Goal: Information Seeking & Learning: Learn about a topic

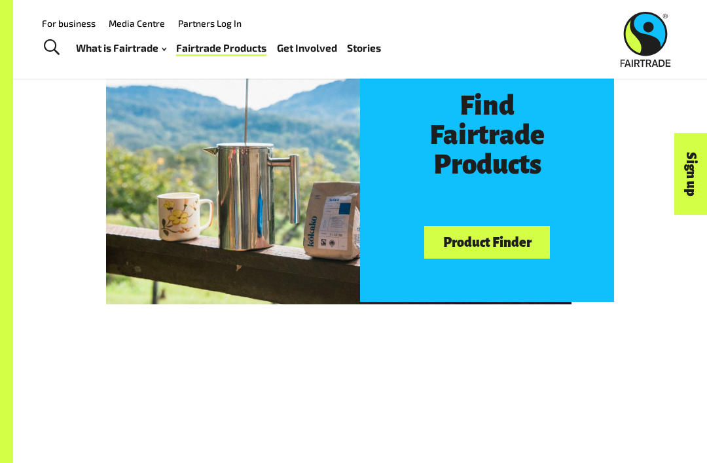
scroll to position [589, 0]
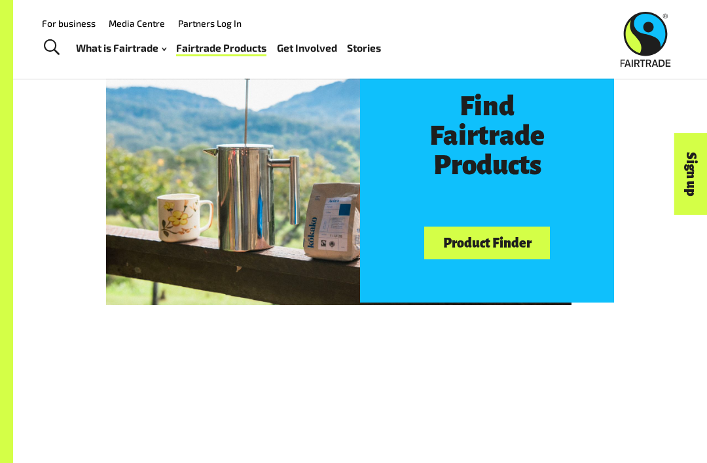
click at [507, 251] on link "Product Finder" at bounding box center [487, 243] width 126 height 33
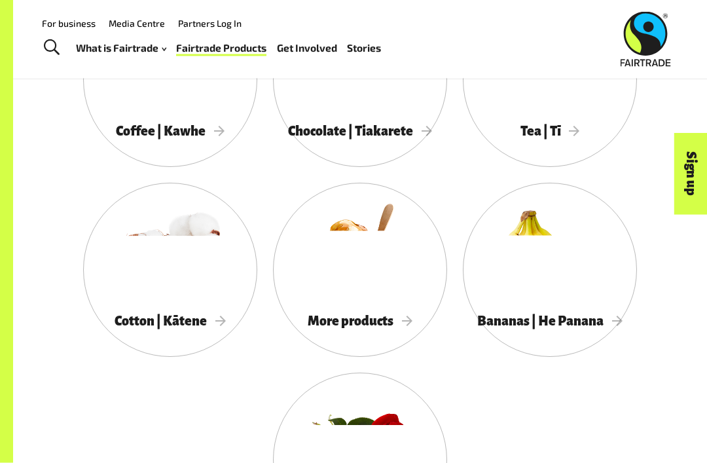
scroll to position [1069, 0]
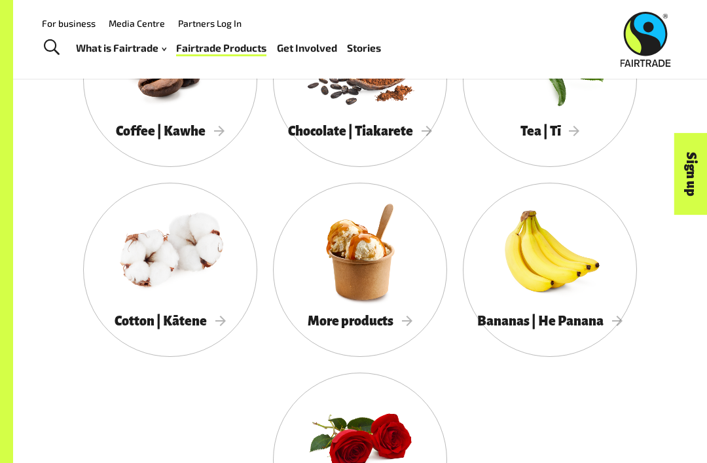
click at [218, 122] on div "Coffee | Kawhe" at bounding box center [170, 132] width 174 height 26
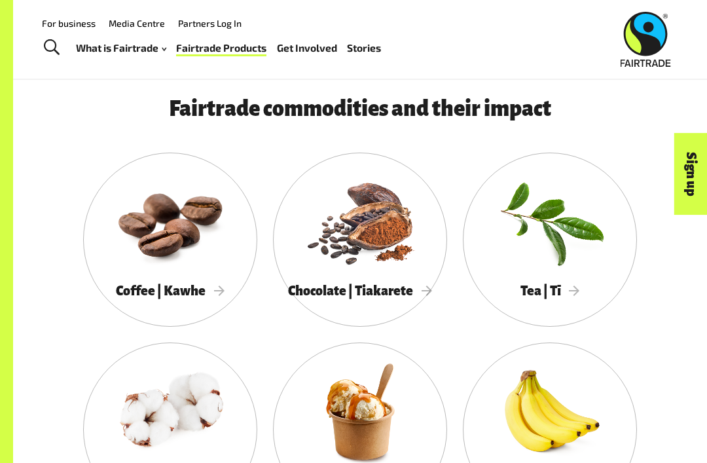
scroll to position [911, 0]
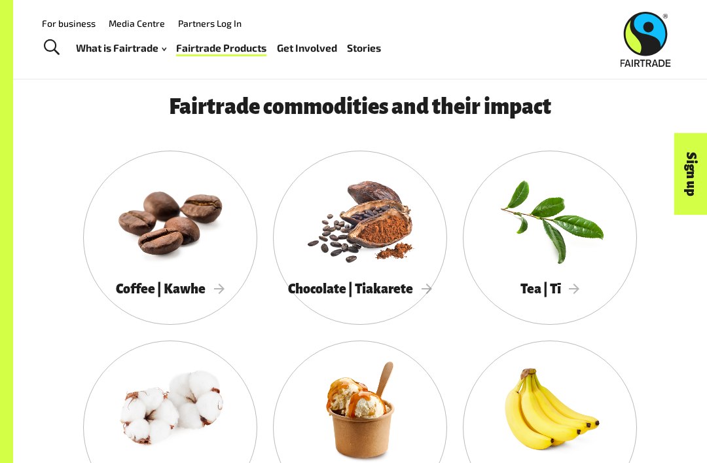
click at [174, 259] on div at bounding box center [170, 219] width 174 height 113
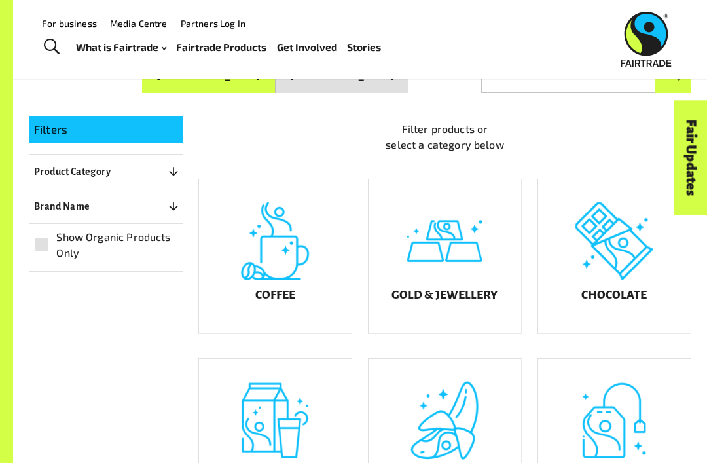
scroll to position [174, 0]
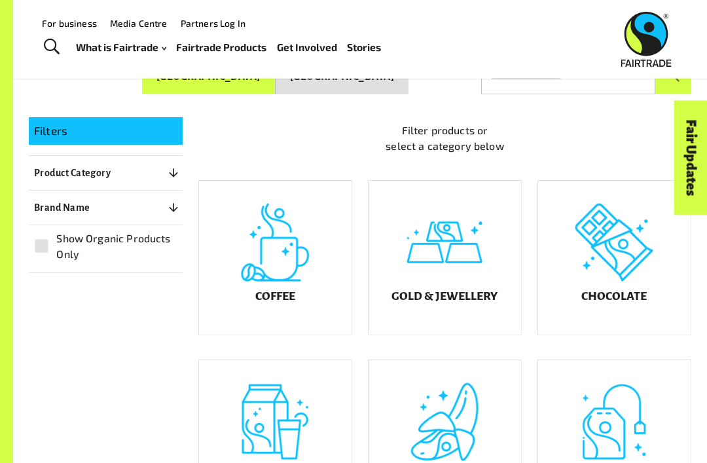
click at [313, 277] on div "Coffee" at bounding box center [275, 258] width 153 height 154
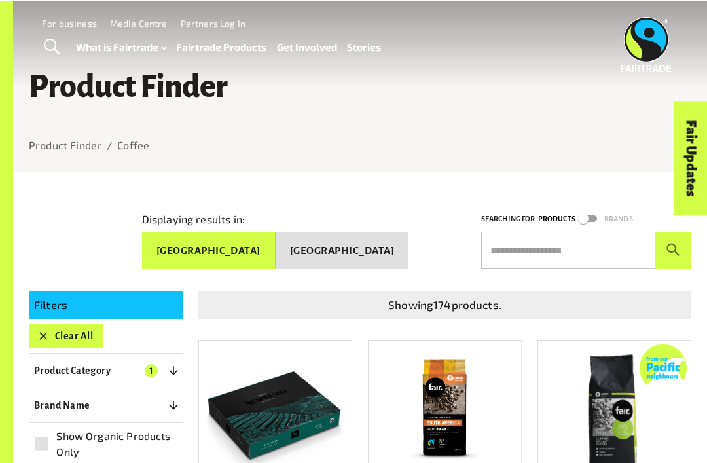
scroll to position [215, 0]
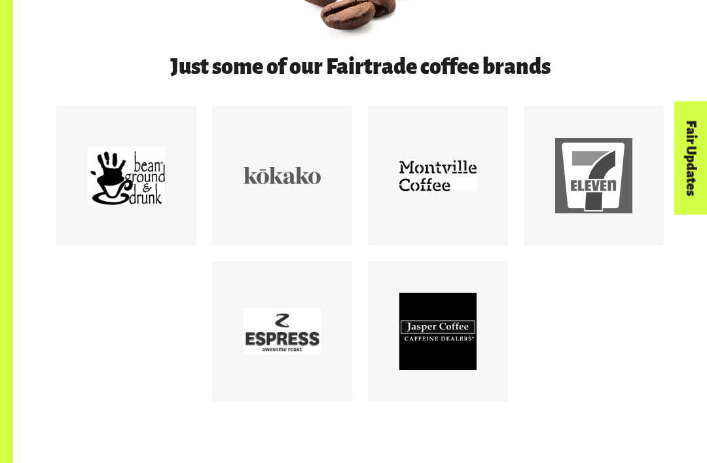
scroll to position [561, 0]
click at [75, 208] on div at bounding box center [126, 175] width 140 height 140
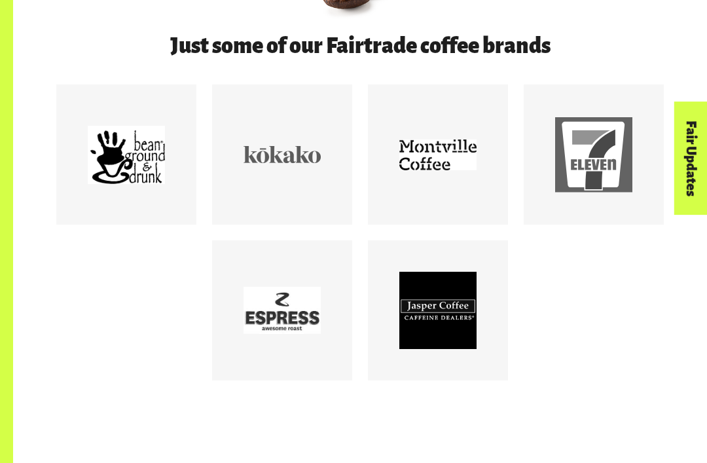
click at [290, 185] on div at bounding box center [282, 154] width 77 height 77
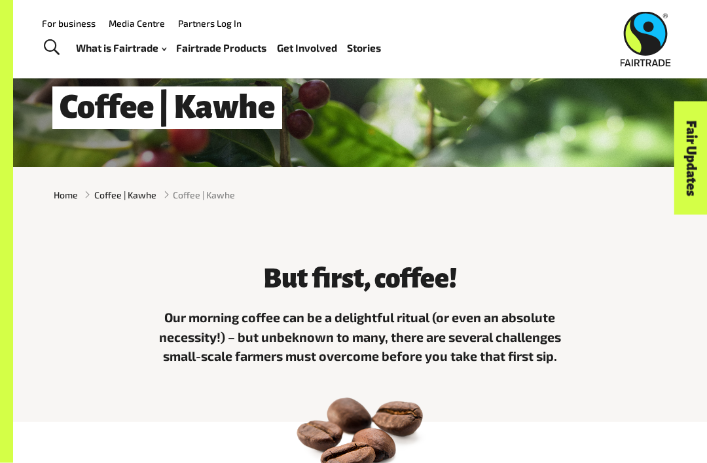
scroll to position [0, 0]
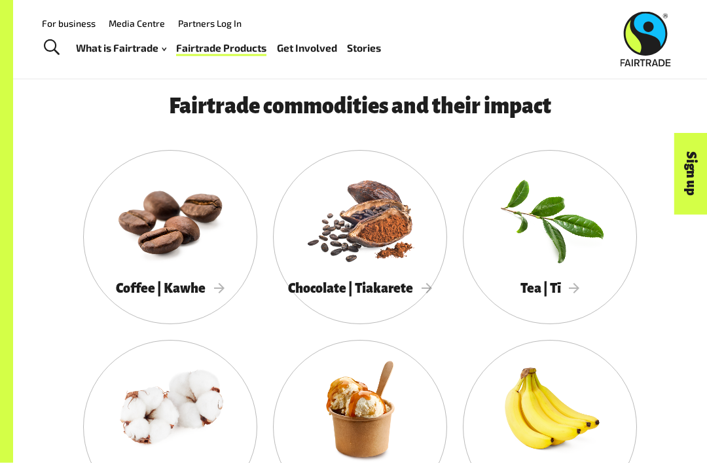
scroll to position [912, 0]
click at [393, 239] on div at bounding box center [360, 218] width 174 height 113
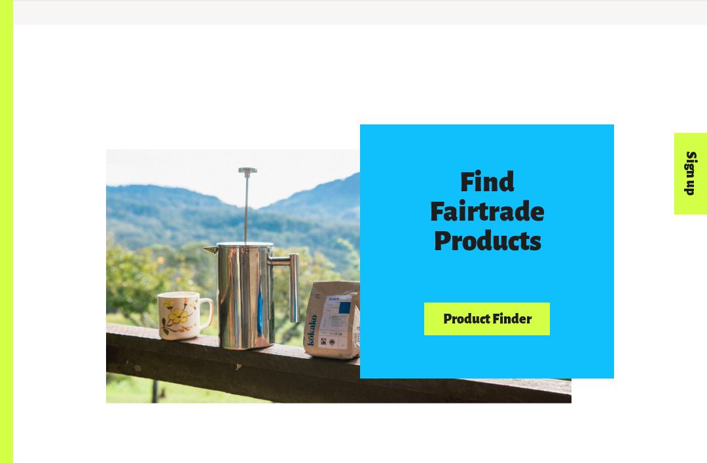
scroll to position [513, 0]
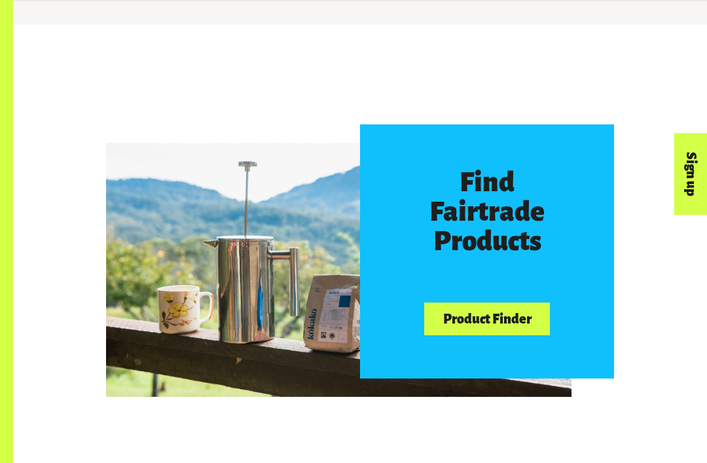
click at [515, 319] on link "Product Finder" at bounding box center [487, 319] width 126 height 33
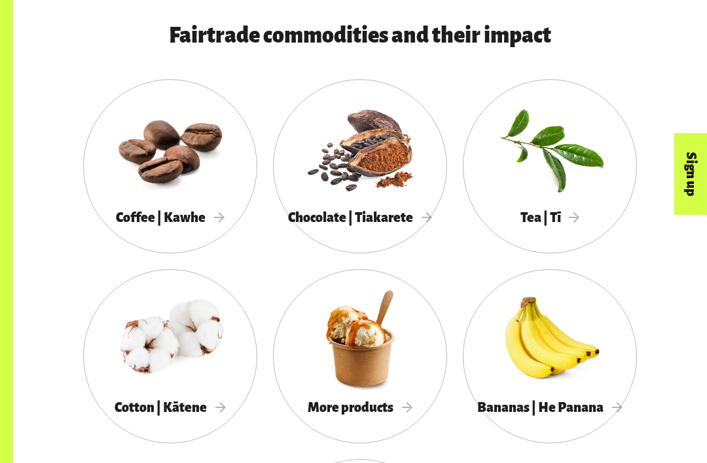
scroll to position [986, 0]
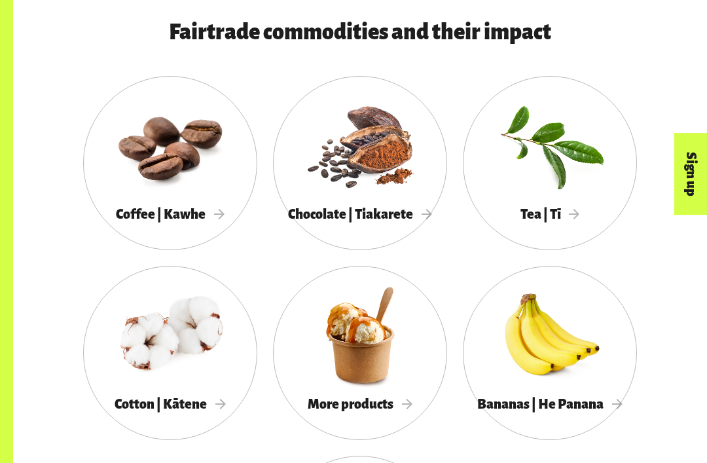
click at [185, 166] on div at bounding box center [170, 144] width 174 height 113
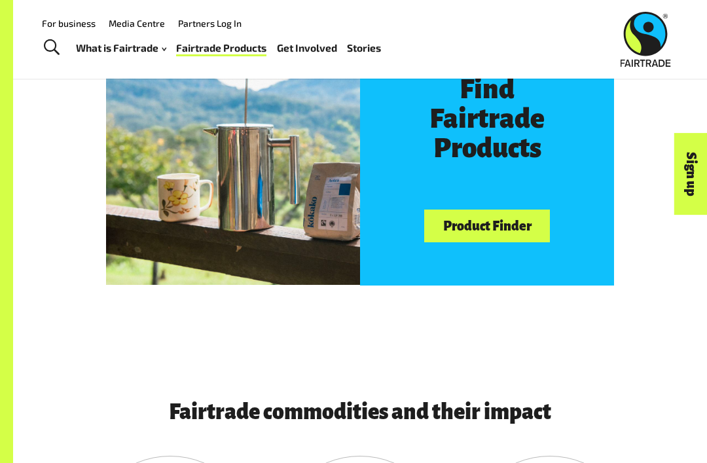
scroll to position [605, 0]
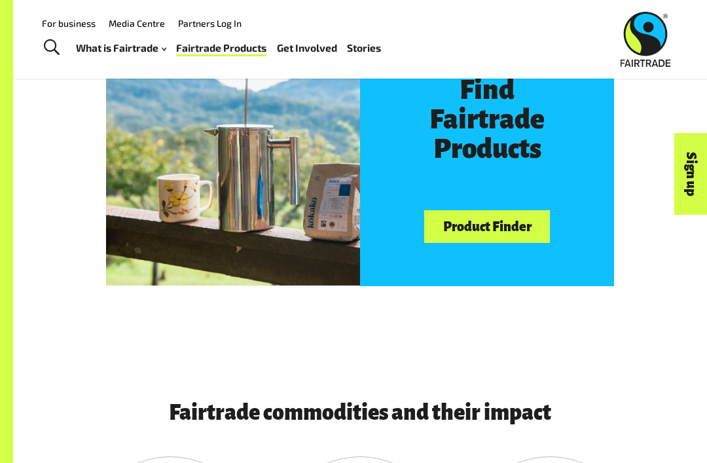
click at [521, 210] on link "Product Finder" at bounding box center [487, 226] width 126 height 33
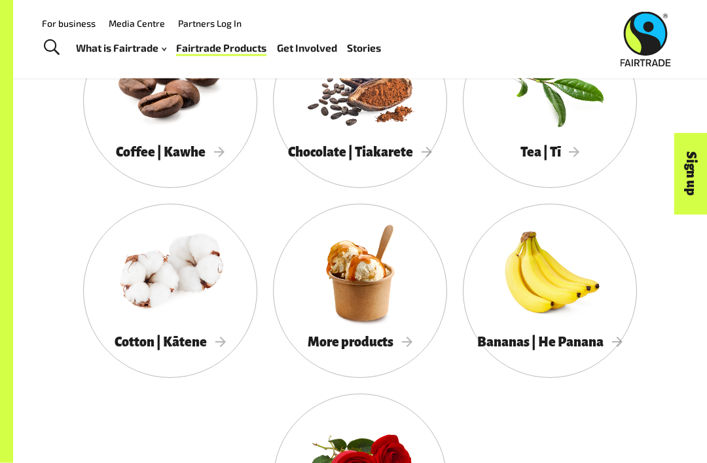
scroll to position [1048, 0]
click at [126, 98] on div at bounding box center [170, 82] width 174 height 113
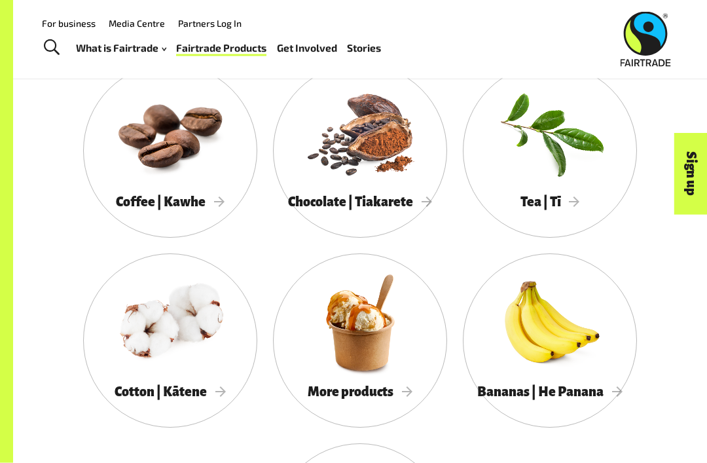
scroll to position [994, 0]
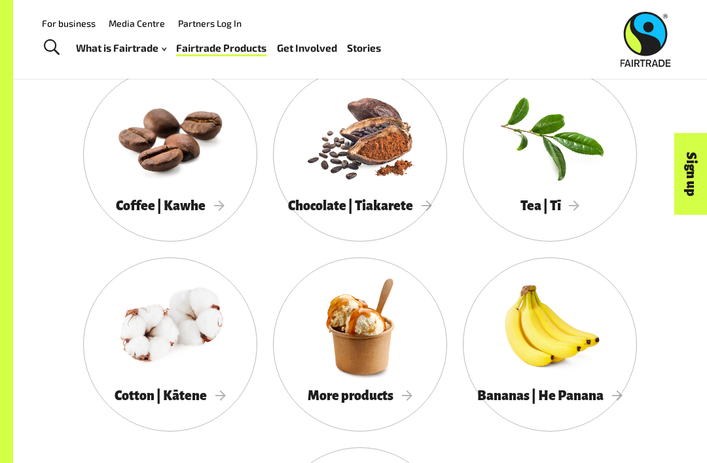
click at [326, 166] on div at bounding box center [360, 136] width 174 height 113
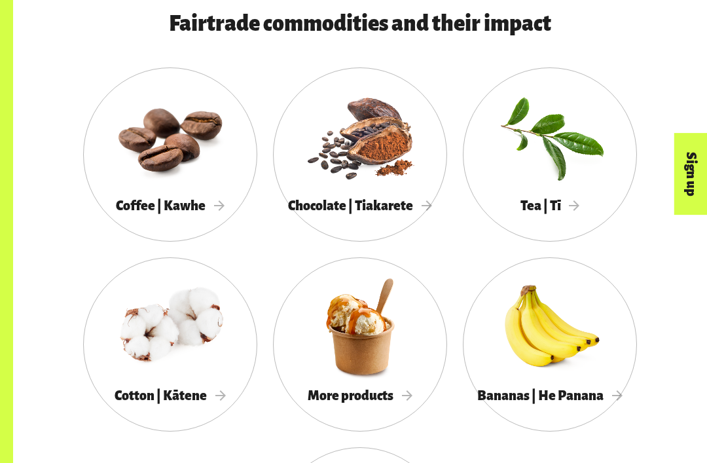
click at [337, 171] on div at bounding box center [360, 136] width 174 height 113
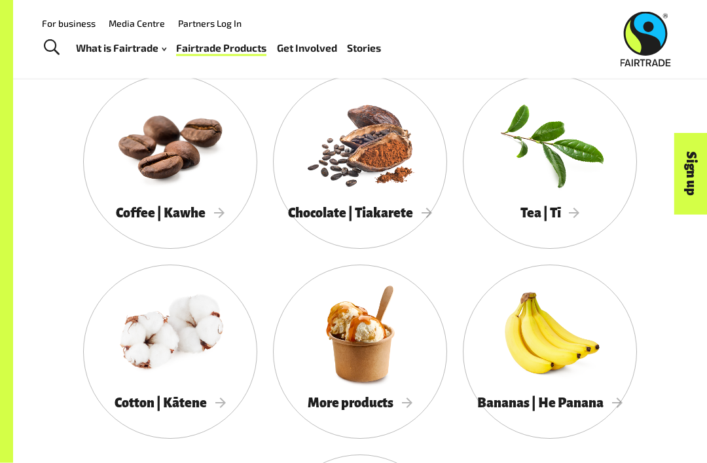
scroll to position [980, 0]
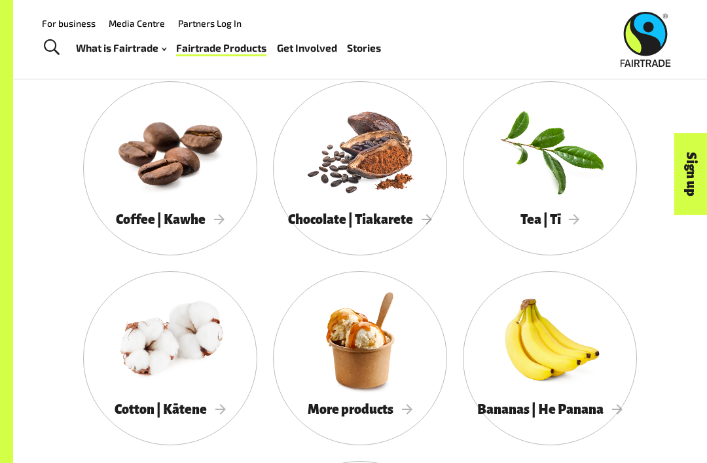
click at [546, 166] on div at bounding box center [550, 150] width 174 height 113
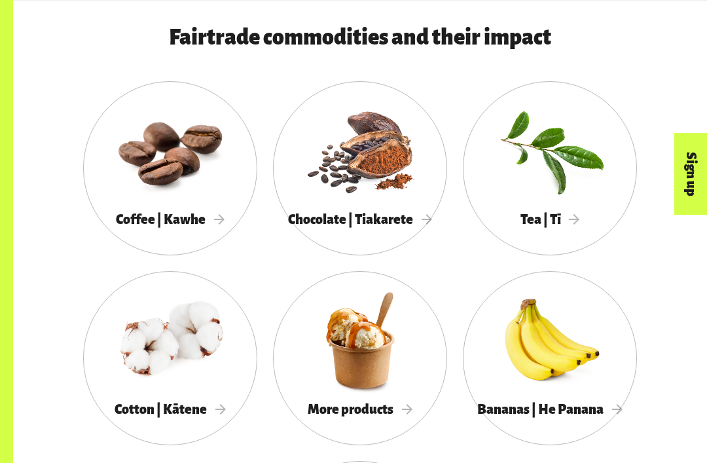
scroll to position [1023, 0]
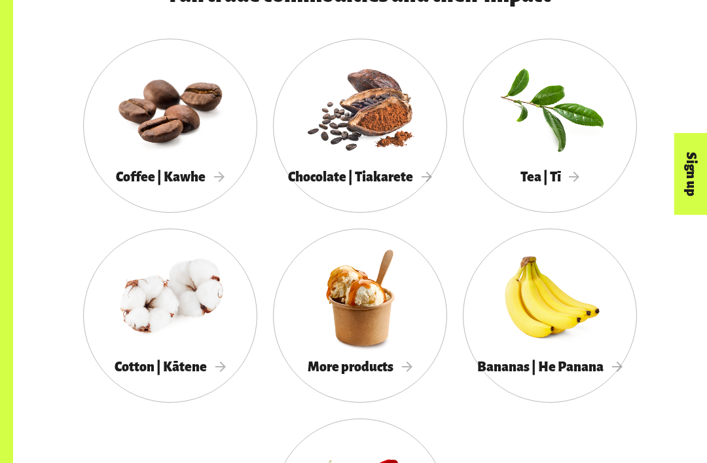
click at [134, 330] on div at bounding box center [170, 297] width 174 height 113
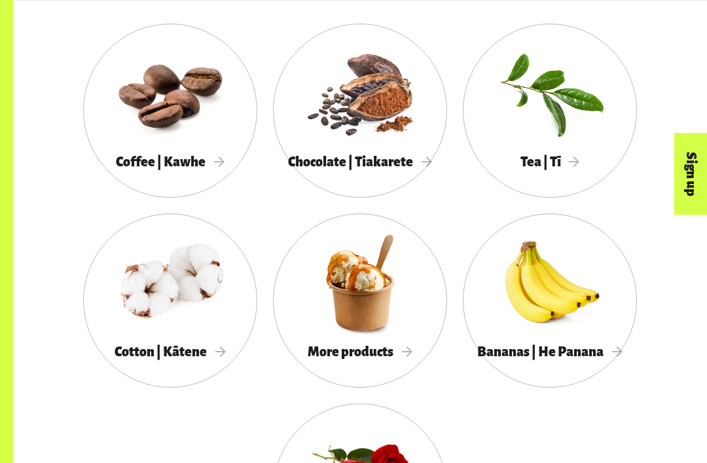
scroll to position [1039, 0]
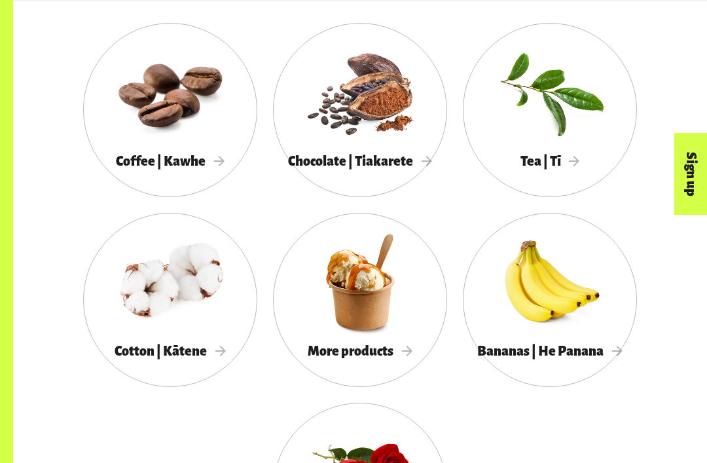
click at [363, 326] on div at bounding box center [360, 281] width 174 height 113
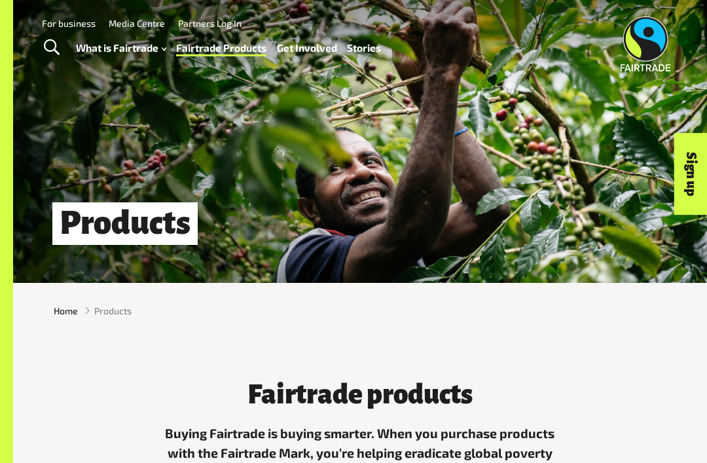
scroll to position [1081, 0]
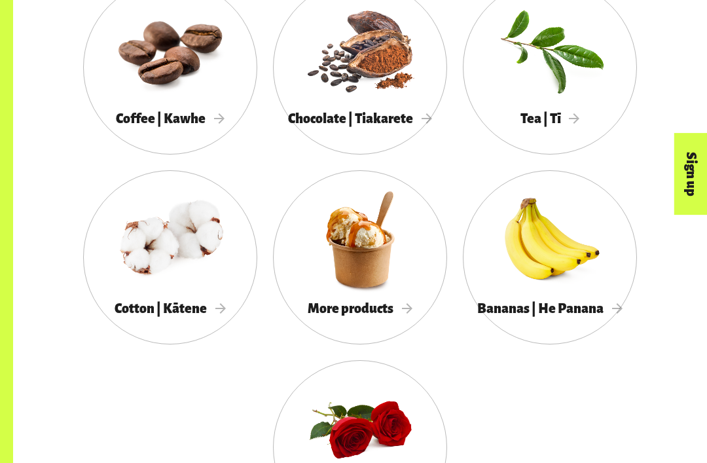
click at [556, 270] on div at bounding box center [550, 239] width 174 height 113
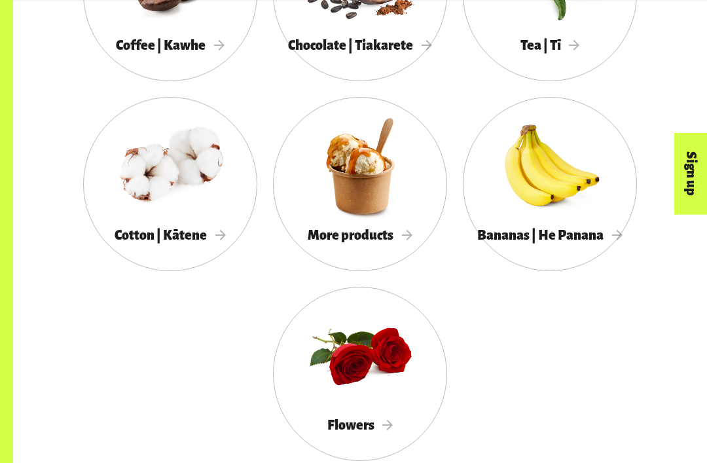
scroll to position [1157, 0]
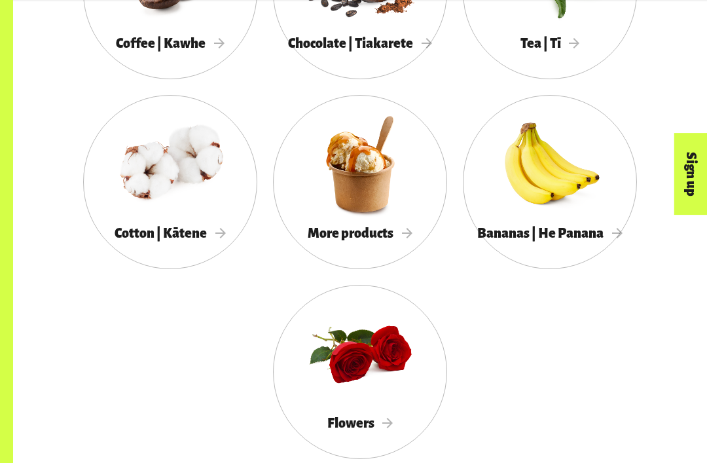
click at [375, 391] on div at bounding box center [360, 353] width 174 height 113
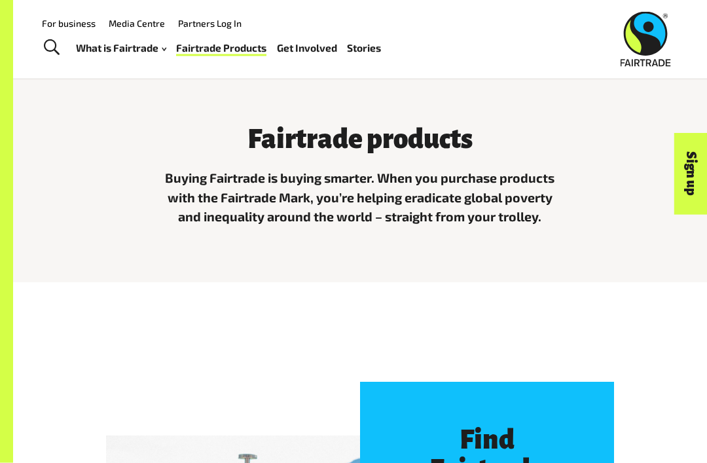
scroll to position [0, 0]
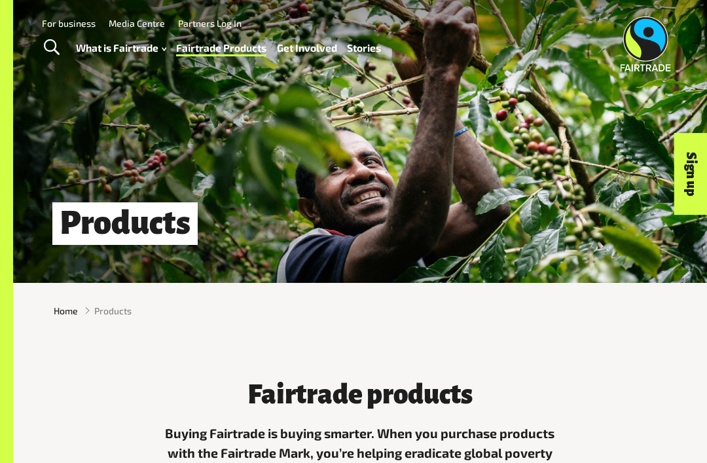
click at [483, 207] on div "Products" at bounding box center [360, 223] width 694 height 39
click at [250, 326] on div "Home Products" at bounding box center [360, 310] width 694 height 35
click at [85, 25] on link "For business" at bounding box center [69, 23] width 54 height 11
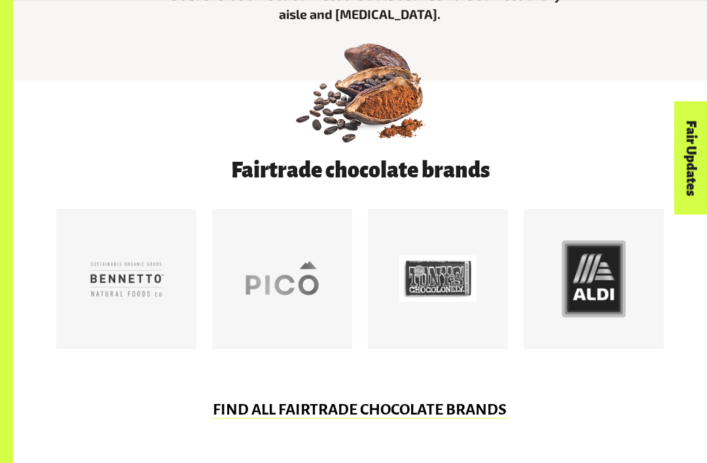
scroll to position [508, 0]
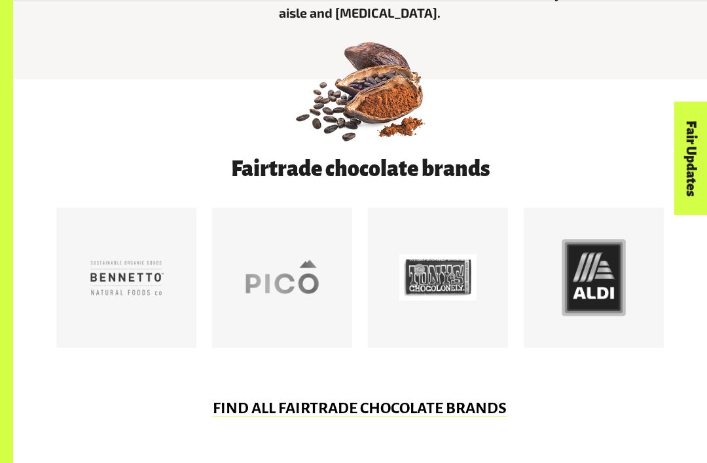
click at [147, 275] on div at bounding box center [126, 277] width 77 height 77
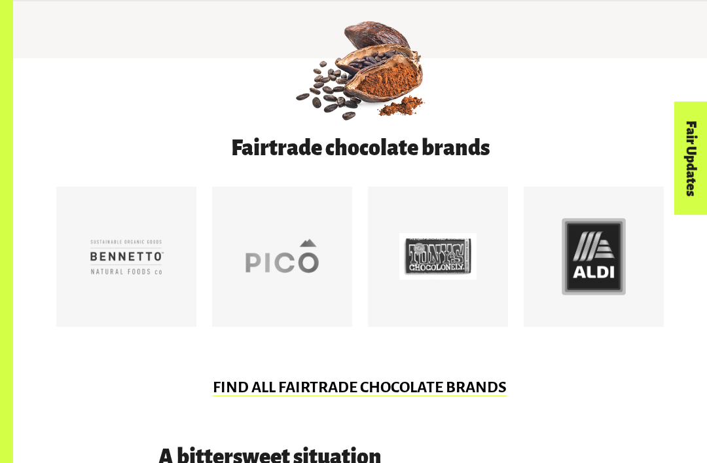
click at [283, 261] on div at bounding box center [282, 256] width 77 height 77
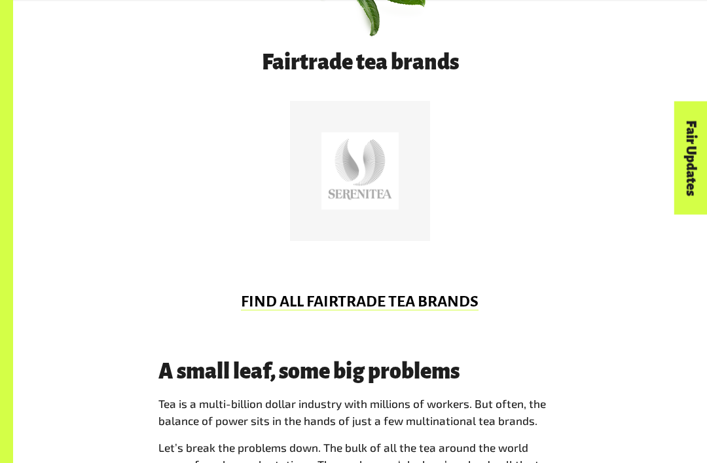
scroll to position [586, 0]
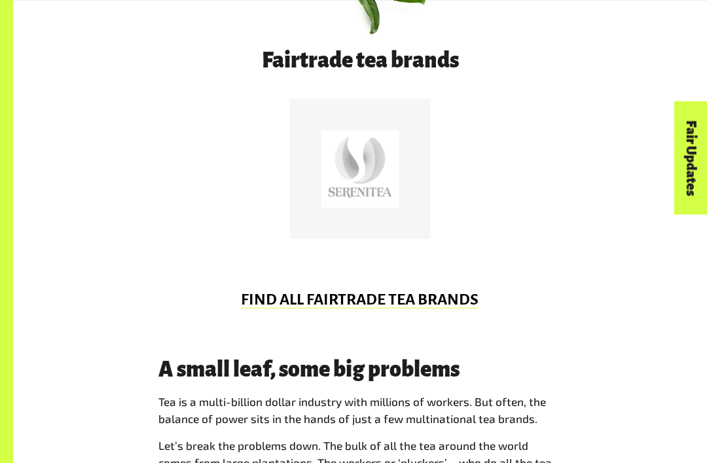
click at [325, 291] on link "FIND ALL FAIRTRADE TEA BRANDS" at bounding box center [360, 300] width 238 height 18
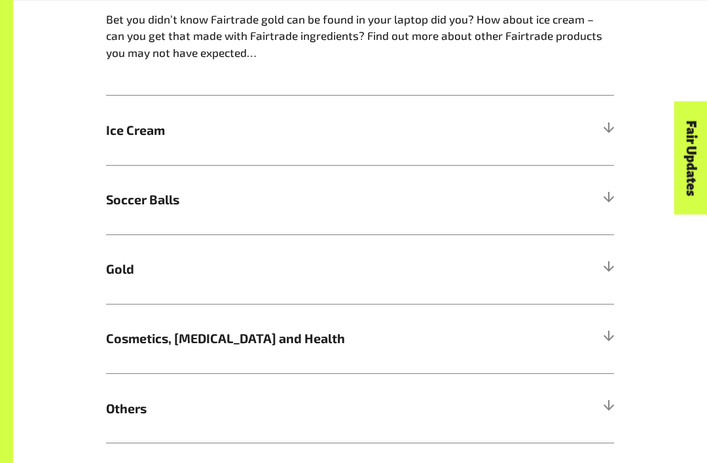
scroll to position [733, 0]
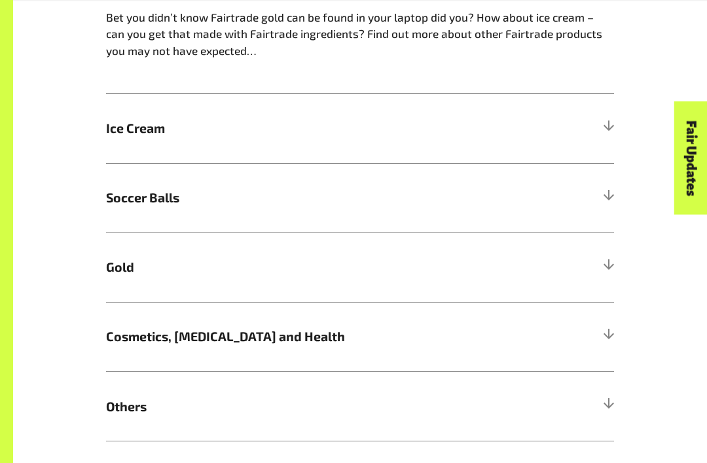
click at [601, 130] on h5 "Ice Cream" at bounding box center [360, 128] width 508 height 69
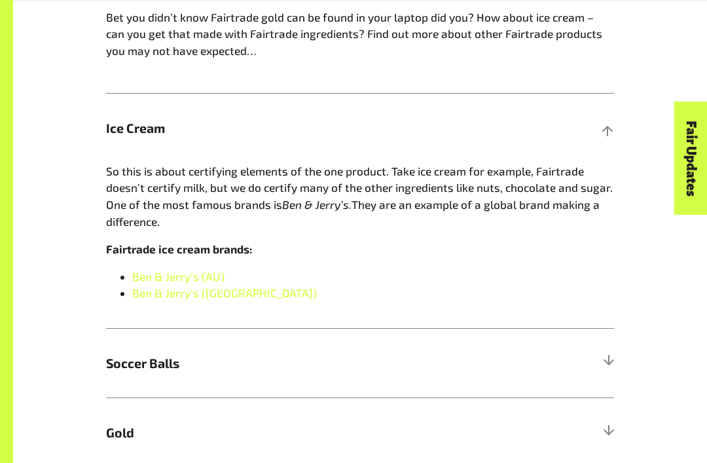
click at [608, 127] on div at bounding box center [609, 128] width 12 height 12
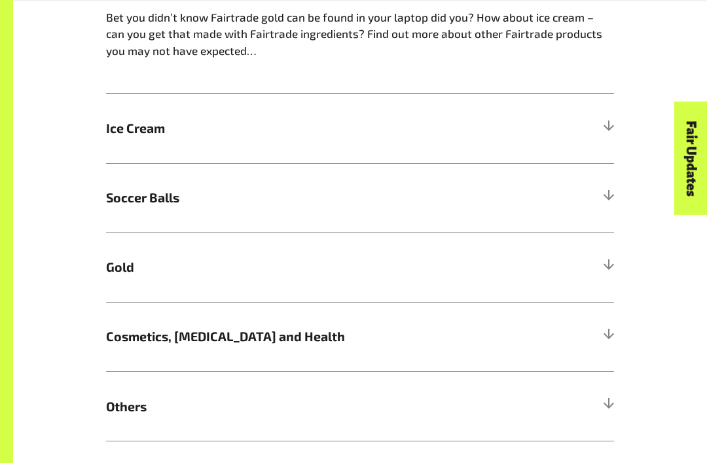
click at [608, 192] on div at bounding box center [609, 198] width 12 height 12
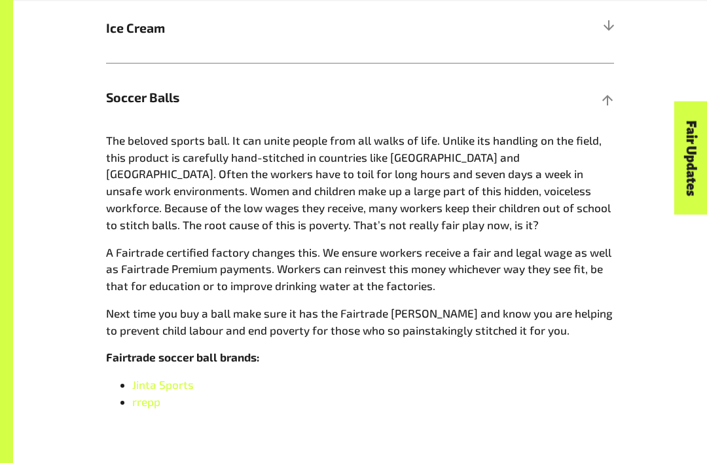
scroll to position [834, 0]
click at [607, 92] on div at bounding box center [609, 98] width 12 height 12
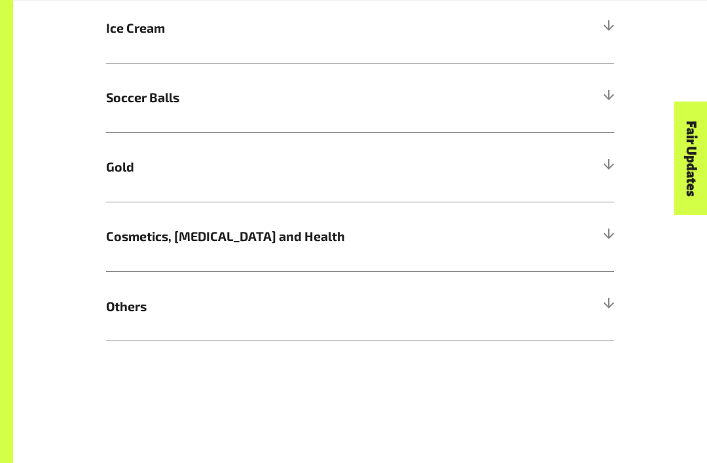
click at [601, 164] on h5 "Gold" at bounding box center [360, 166] width 508 height 69
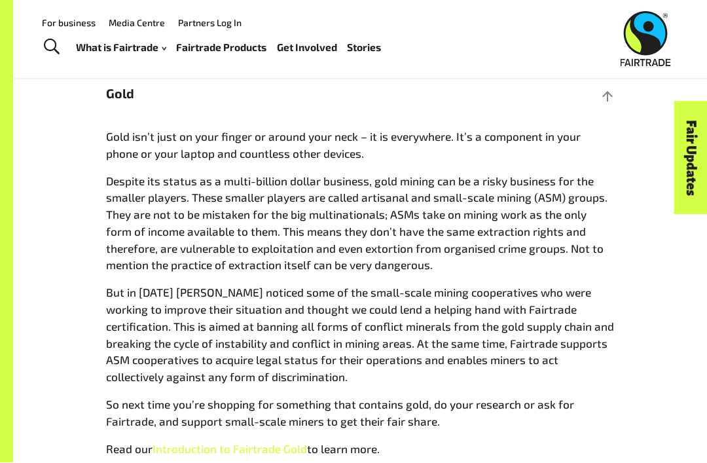
scroll to position [907, 0]
click at [603, 103] on h5 "Gold" at bounding box center [360, 93] width 508 height 69
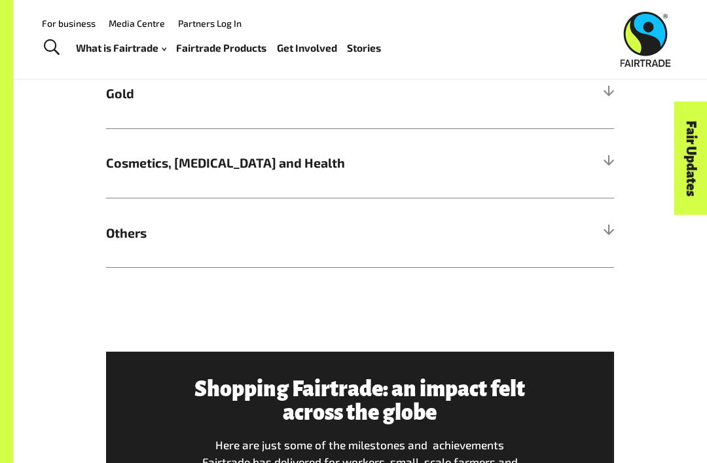
click at [603, 159] on div at bounding box center [609, 163] width 12 height 12
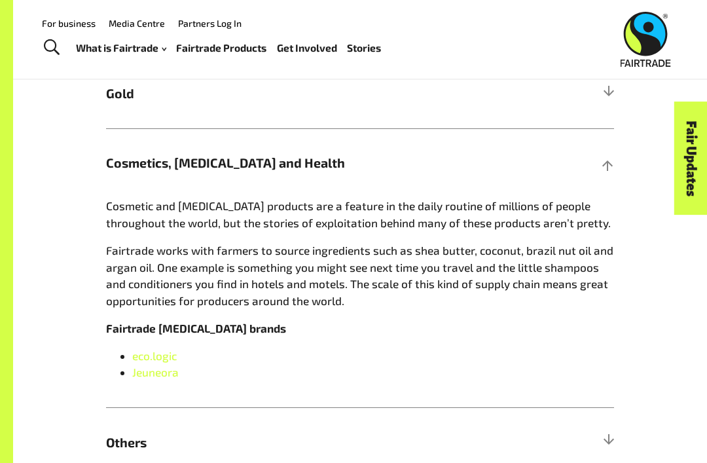
click at [606, 164] on div at bounding box center [609, 163] width 12 height 12
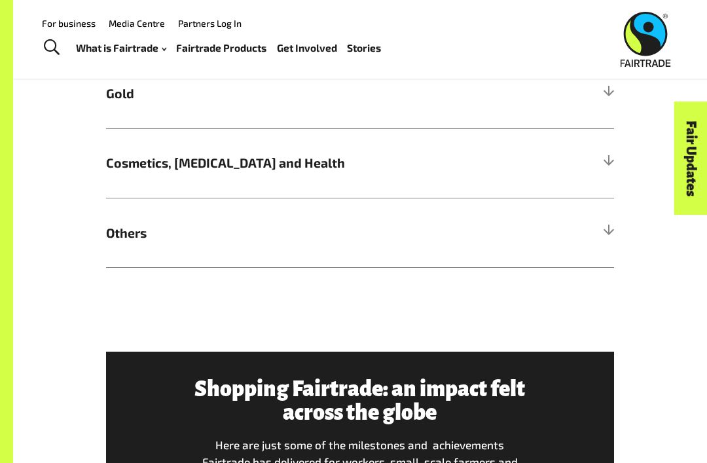
click at [611, 215] on div "Fair Updates" at bounding box center [617, 198] width 113 height 33
click at [609, 215] on div "Fair Updates" at bounding box center [617, 198] width 113 height 33
click at [614, 215] on div "Fair Updates" at bounding box center [617, 198] width 113 height 33
click at [604, 215] on div "Fair Updates" at bounding box center [617, 198] width 113 height 33
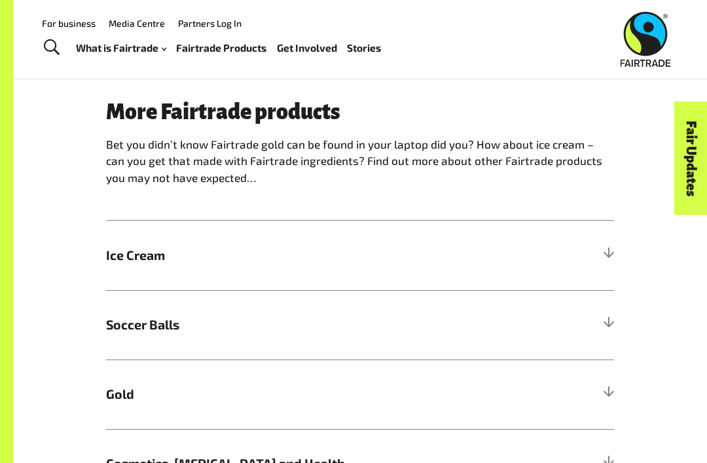
scroll to position [582, 0]
